Goal: Communication & Community: Answer question/provide support

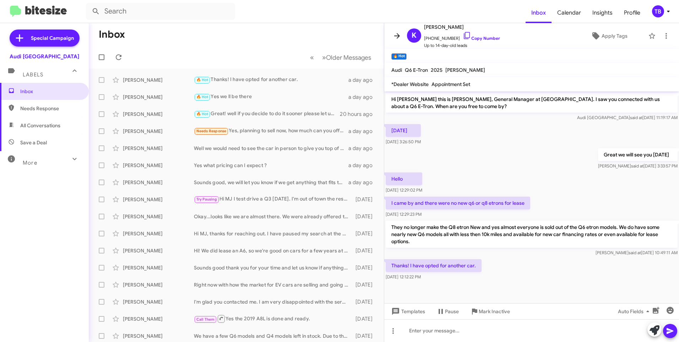
click at [399, 38] on icon at bounding box center [397, 36] width 9 height 9
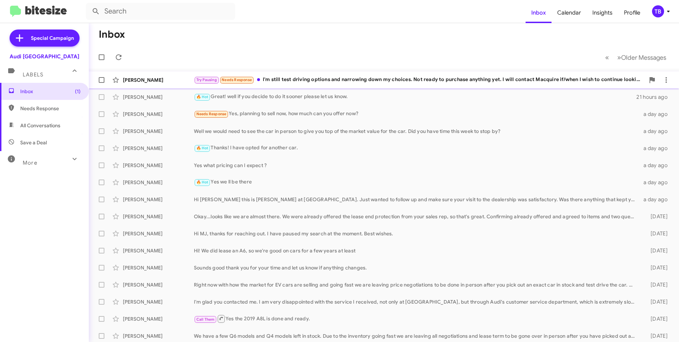
click at [312, 75] on div "Paige Caplan Try Pausing Needs Response I'm still test driving options and narr…" at bounding box center [383, 80] width 579 height 14
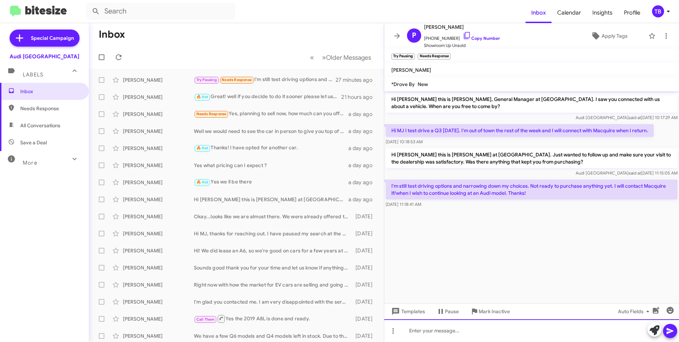
click at [473, 334] on div at bounding box center [531, 330] width 295 height 23
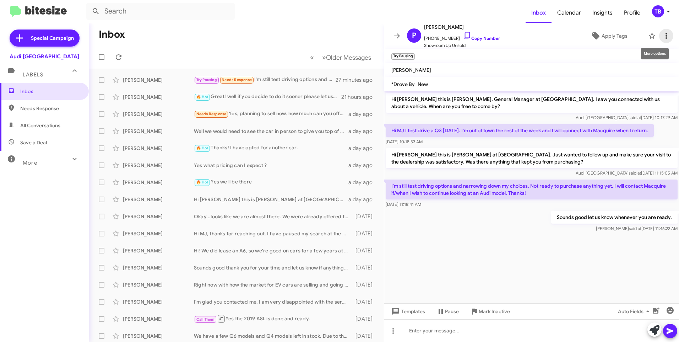
click at [665, 36] on icon at bounding box center [666, 36] width 9 height 9
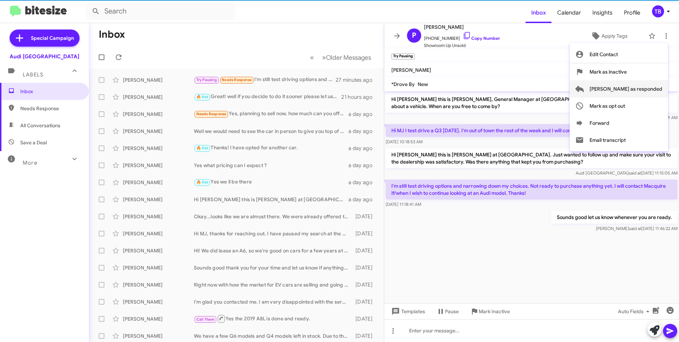
click at [633, 93] on span "Mark as responded" at bounding box center [625, 88] width 73 height 17
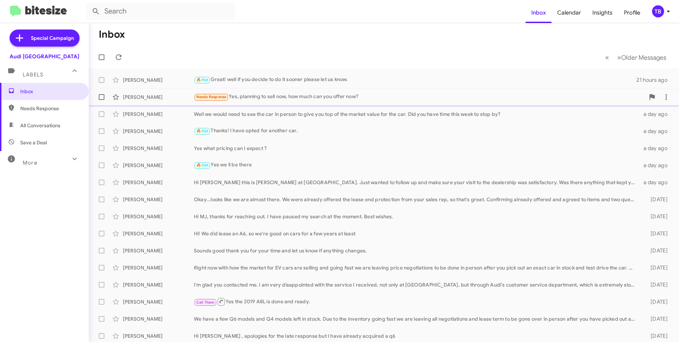
click at [245, 102] on div "Chaolun Shao Needs Response Yes, planning to sell now, how much can you offer n…" at bounding box center [383, 97] width 579 height 14
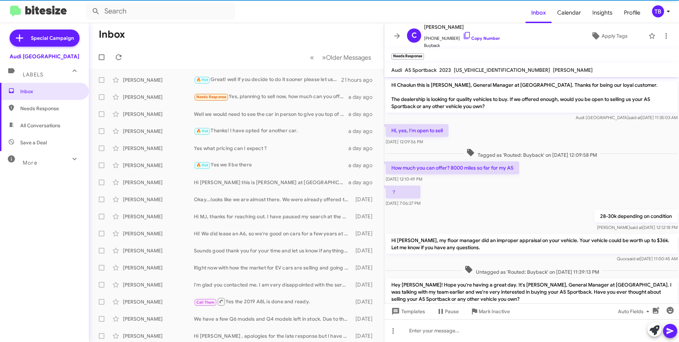
scroll to position [40, 0]
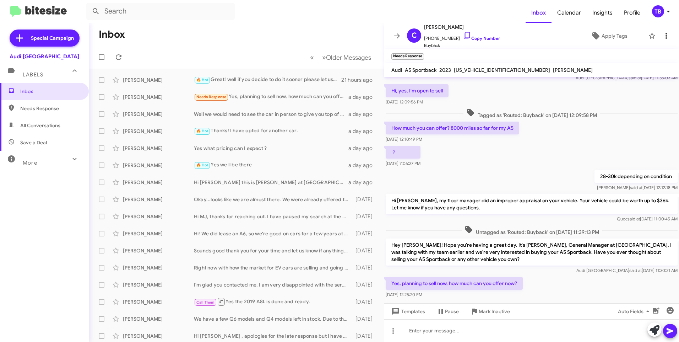
click at [666, 29] on mat-toolbar "C Chaolun Shao +17656373389 Copy Number Buyback Apply Tags" at bounding box center [531, 36] width 295 height 26
click at [666, 32] on span at bounding box center [666, 36] width 14 height 9
click at [630, 85] on span "Mark as responded" at bounding box center [625, 88] width 73 height 17
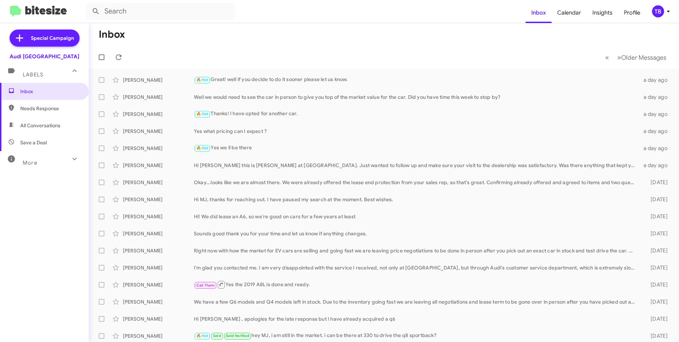
click at [192, 40] on mat-toolbar-row "Inbox" at bounding box center [384, 34] width 590 height 23
